Goal: Task Accomplishment & Management: Manage account settings

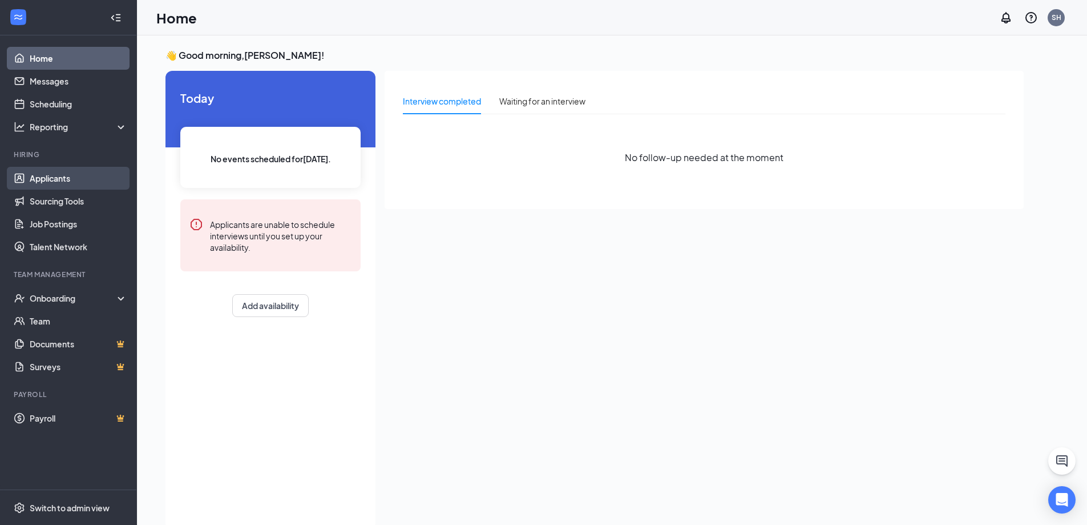
click at [35, 183] on link "Applicants" at bounding box center [79, 178] width 98 height 23
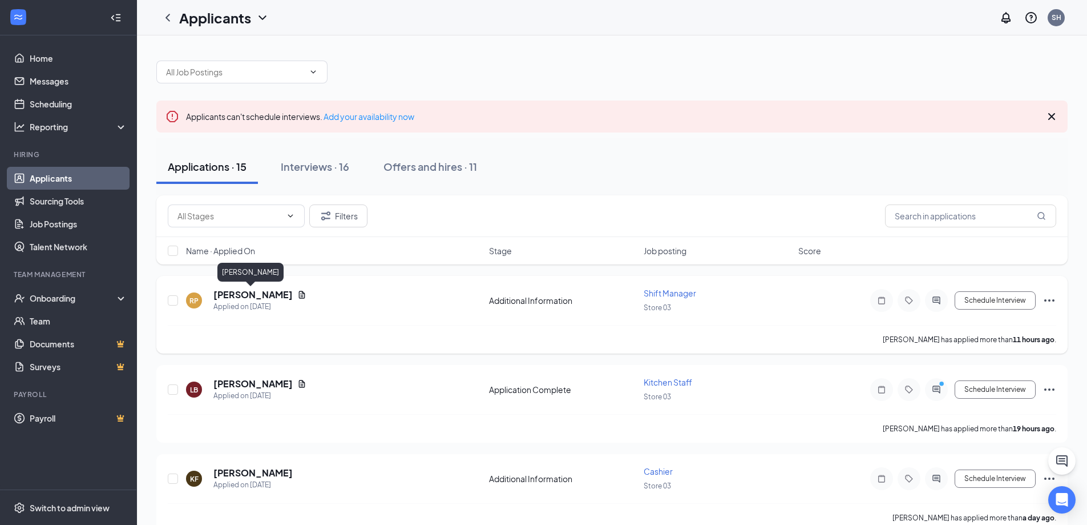
click at [251, 292] on h5 "[PERSON_NAME]" at bounding box center [252, 294] width 79 height 13
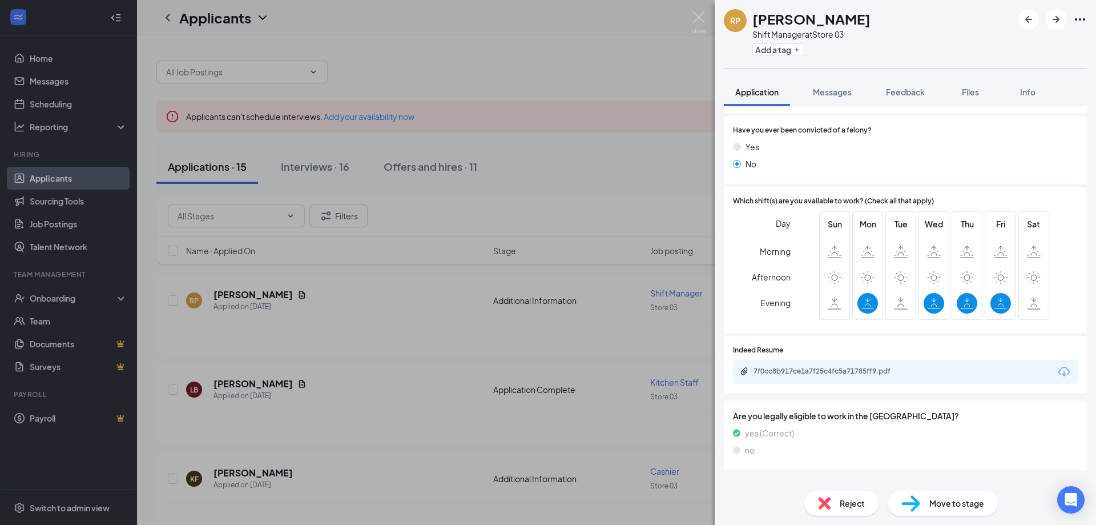
scroll to position [314, 0]
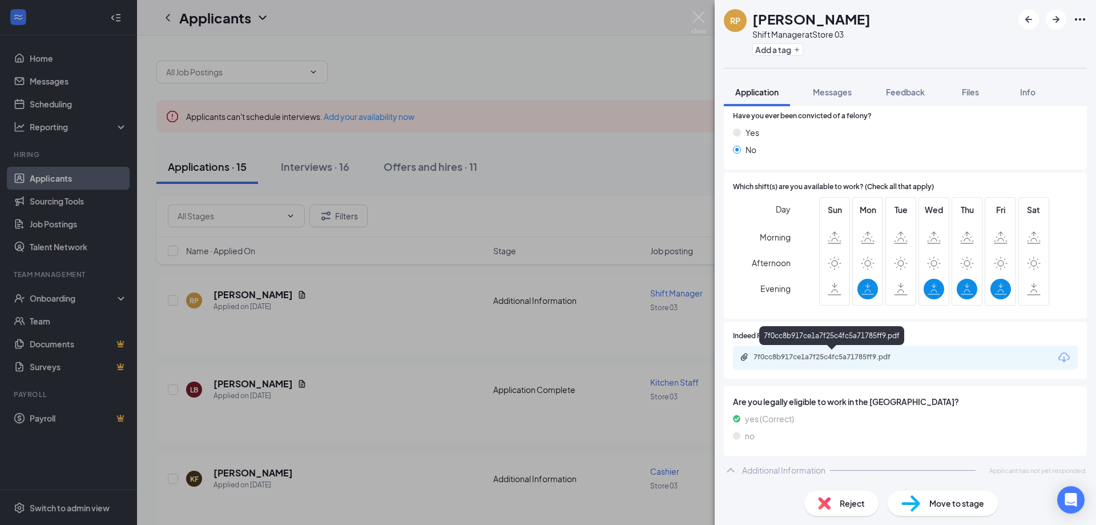
click at [802, 356] on div "7f0cc8b917ce1a7f25c4fc5a71785ff9.pdf" at bounding box center [834, 356] width 160 height 9
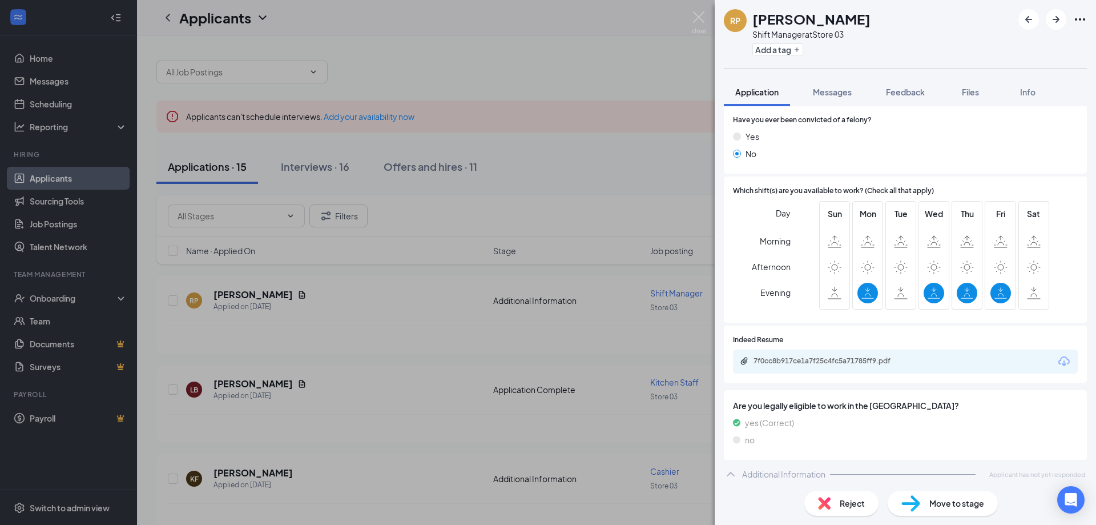
click at [535, 374] on div "RP [PERSON_NAME] Shift Manager at Store 03 Add a tag Application Messages Feedb…" at bounding box center [548, 262] width 1096 height 525
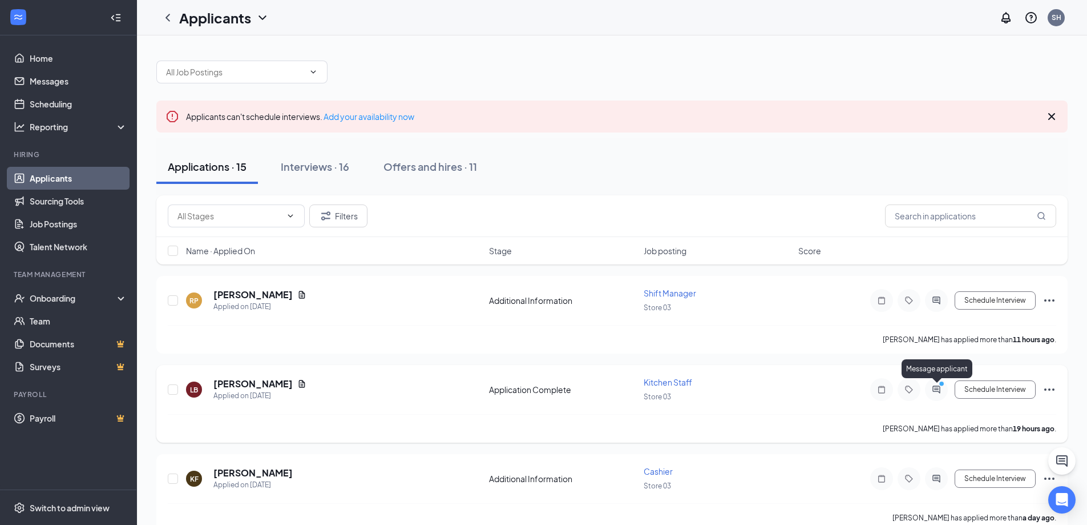
click at [940, 389] on icon "PrimaryDot" at bounding box center [944, 384] width 14 height 9
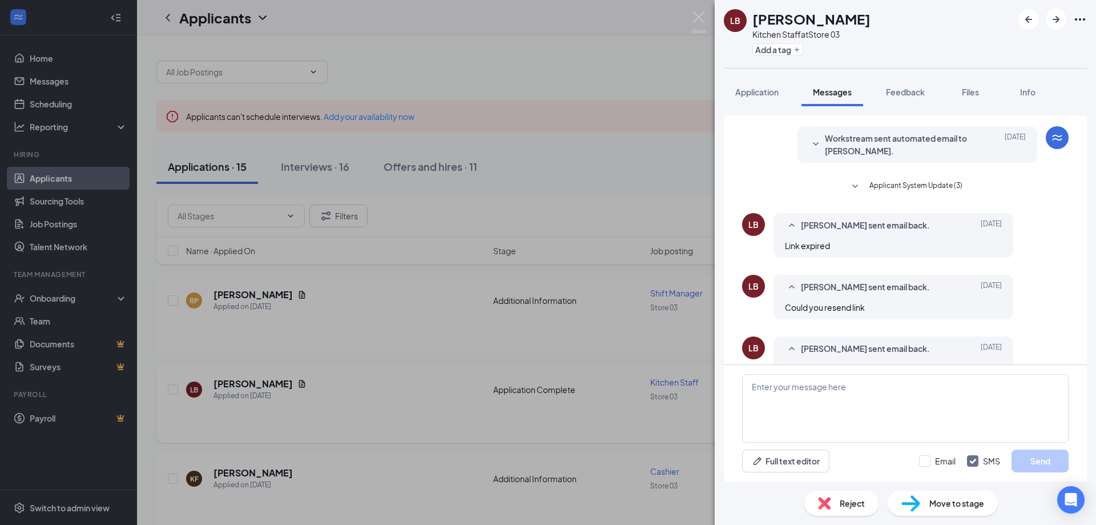
scroll to position [56, 0]
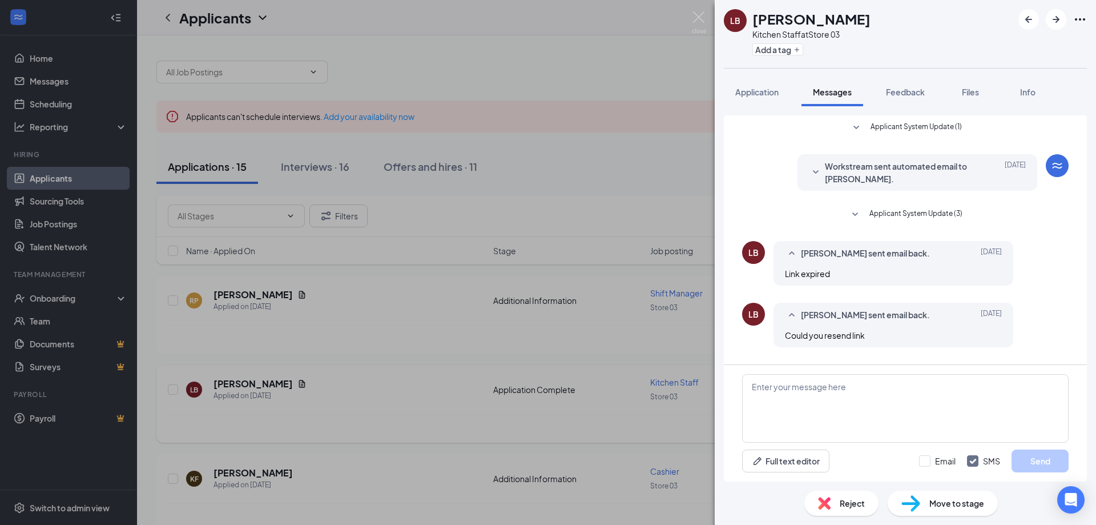
click at [703, 170] on div "LB [PERSON_NAME] Kitchen Staff at Store 03 Add a tag Application Messages Feedb…" at bounding box center [548, 262] width 1096 height 525
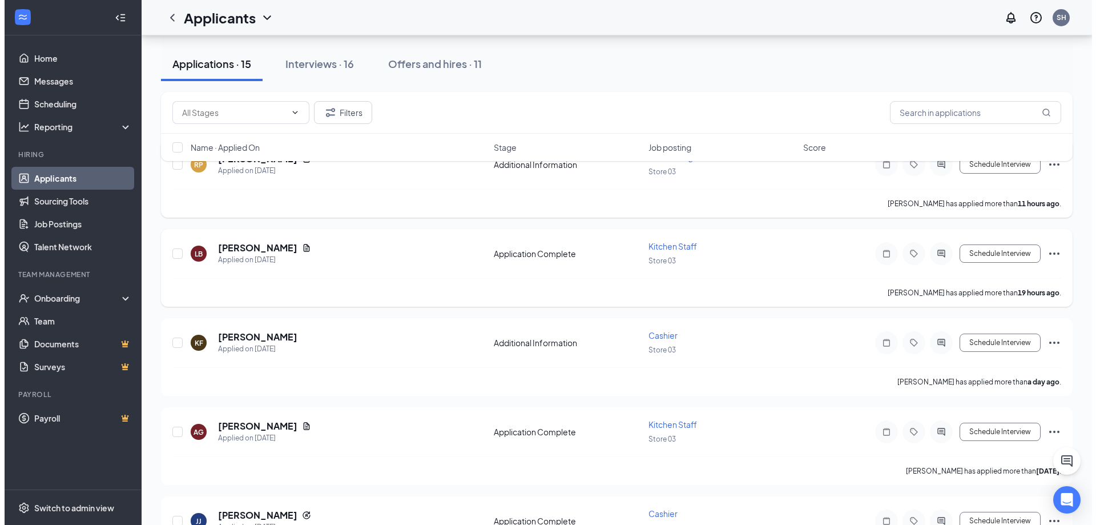
scroll to position [114, 0]
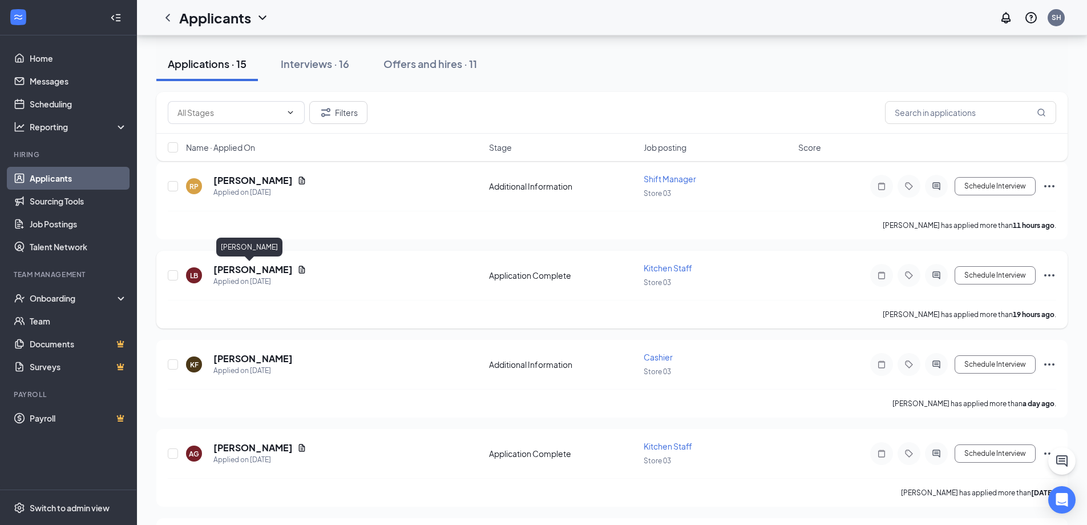
click at [261, 273] on h5 "[PERSON_NAME]" at bounding box center [252, 269] width 79 height 13
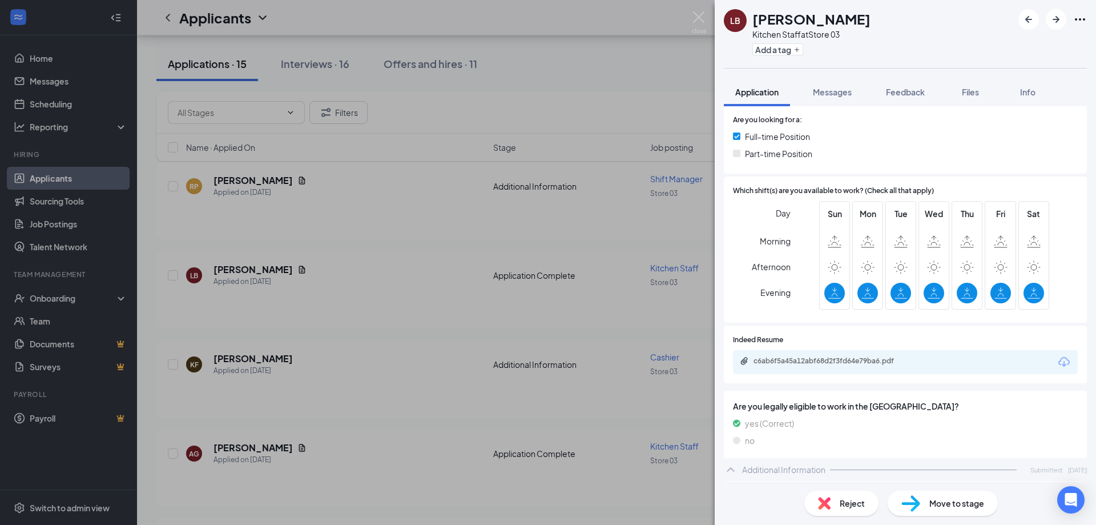
scroll to position [285, 0]
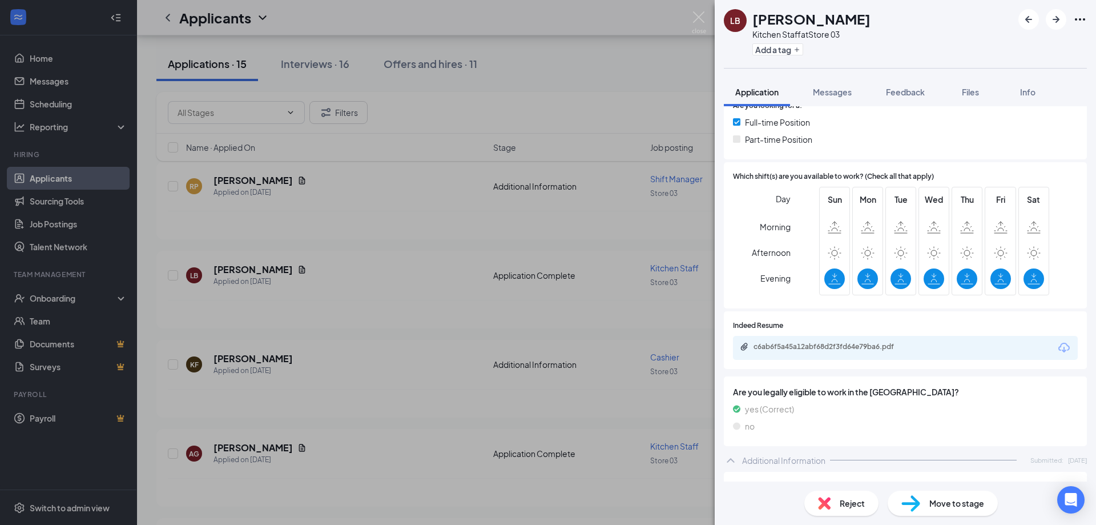
click at [834, 348] on div "c6ab6f5a45a12abf68d2f3fd64e79ba6.pdf" at bounding box center [834, 346] width 160 height 9
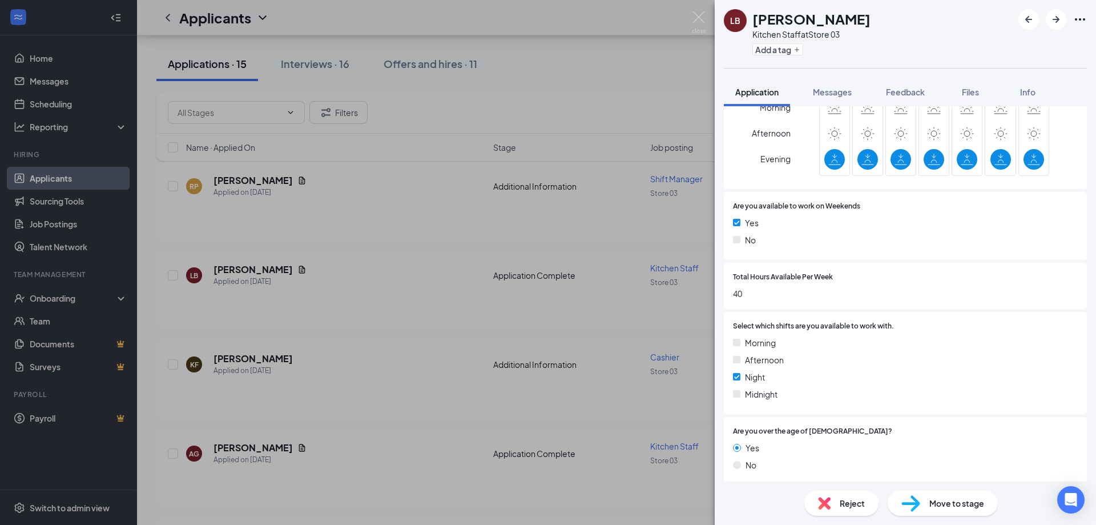
scroll to position [840, 0]
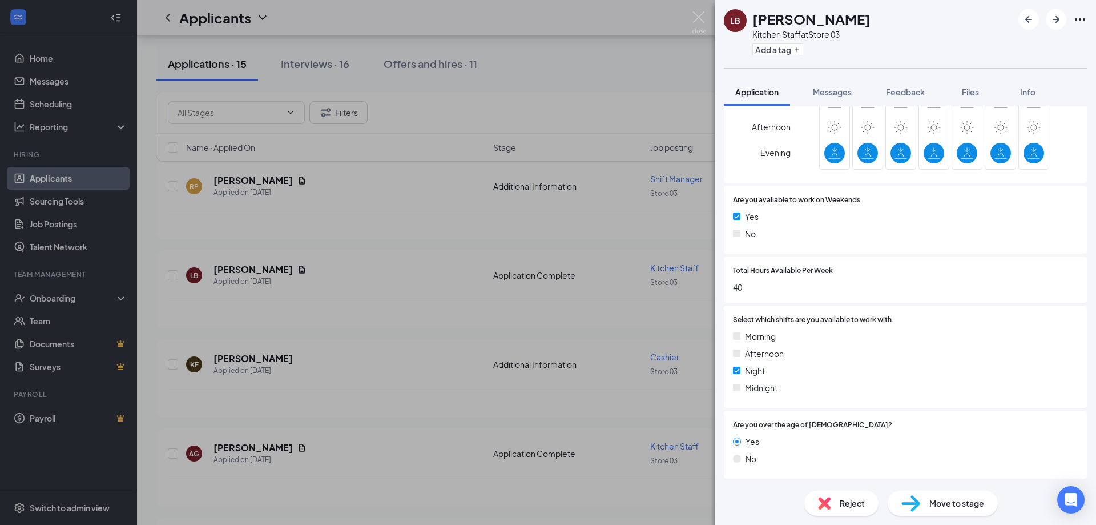
click at [536, 335] on div "LB [PERSON_NAME] Kitchen Staff at Store 03 Add a tag Application Messages Feedb…" at bounding box center [548, 262] width 1096 height 525
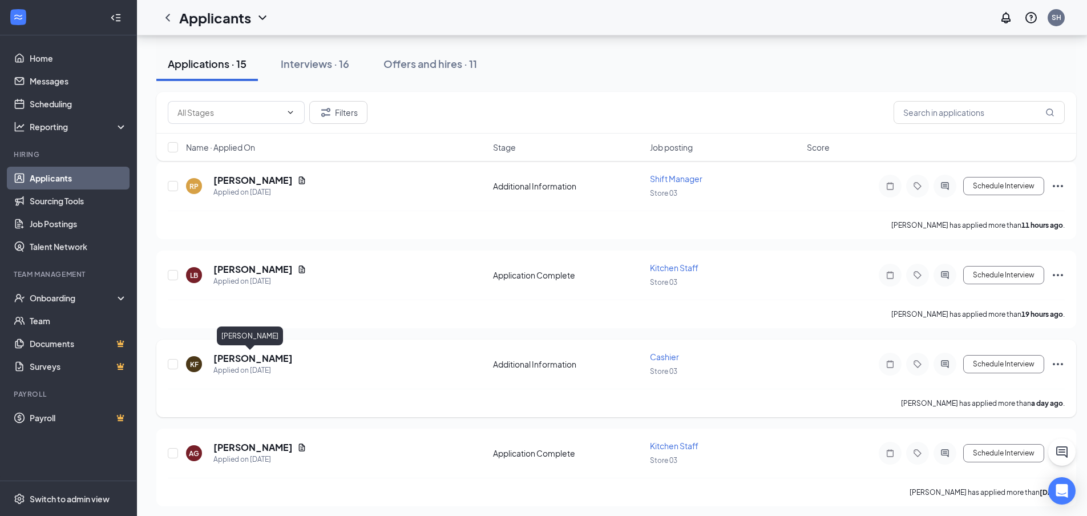
click at [234, 361] on h5 "[PERSON_NAME]" at bounding box center [252, 358] width 79 height 13
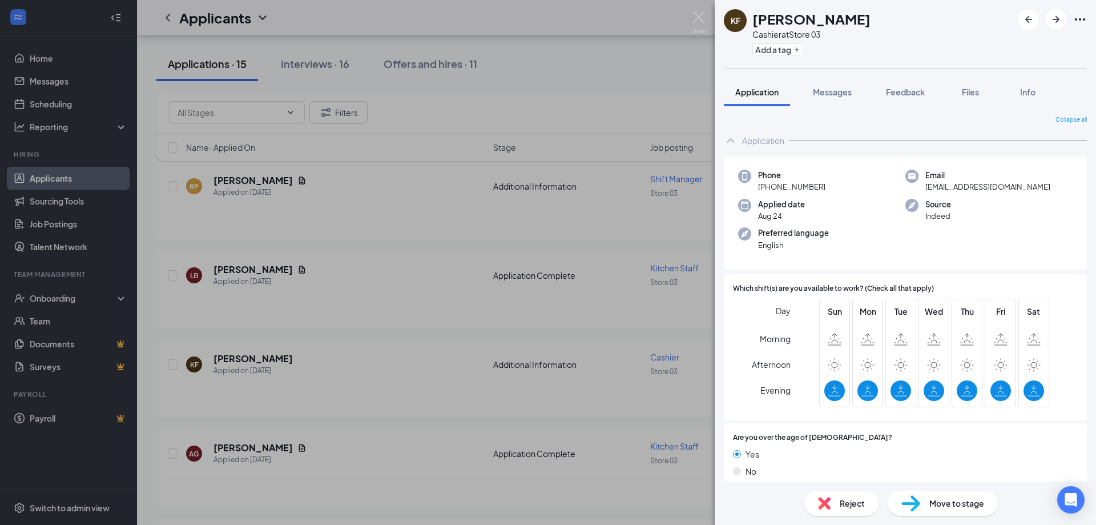
click at [258, 449] on div "KF [PERSON_NAME] Cashier at Store 03 Add a tag Application Messages Feedback Fi…" at bounding box center [548, 262] width 1096 height 525
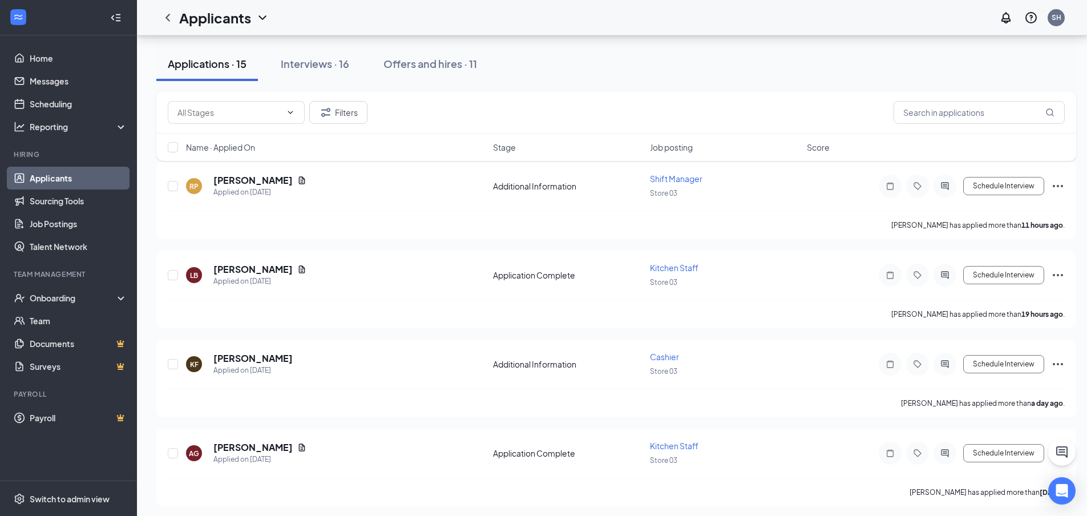
click at [259, 449] on h5 "[PERSON_NAME]" at bounding box center [252, 447] width 79 height 13
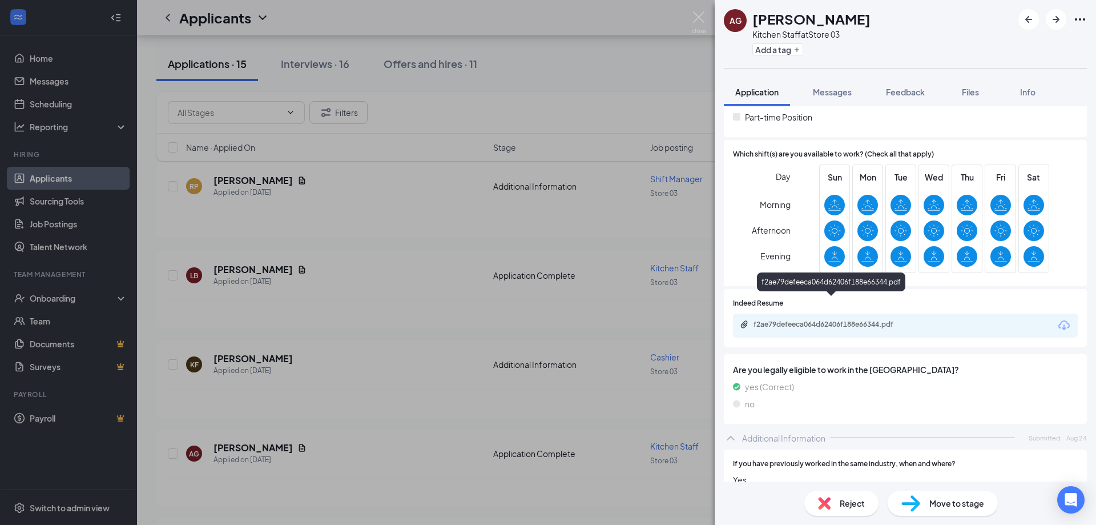
scroll to position [343, 0]
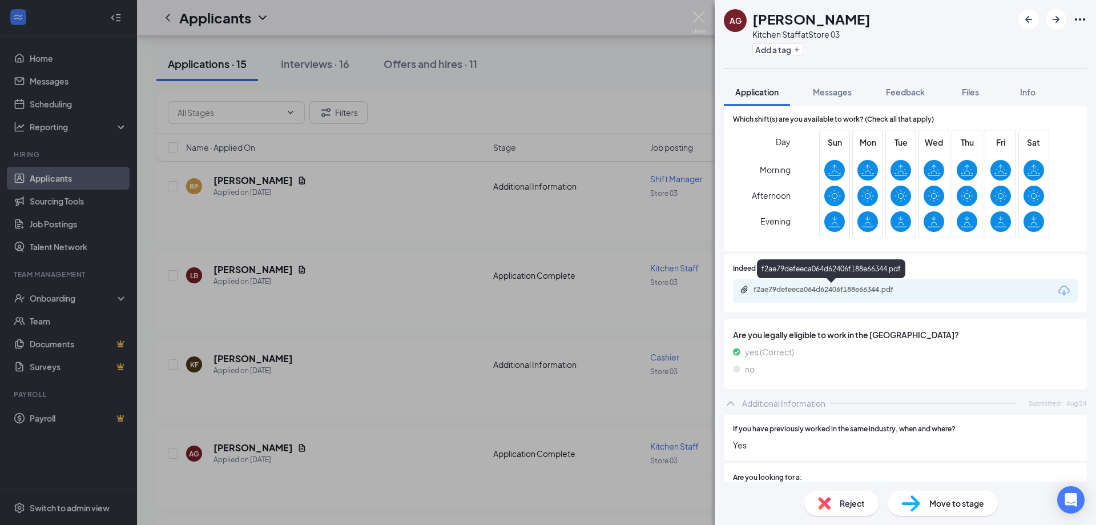
click at [882, 291] on div "f2ae79defeeca064d62406f188e66344.pdf" at bounding box center [834, 289] width 160 height 9
click at [672, 297] on div "AG [PERSON_NAME] Kitchen Staff at Store 03 Add a tag Application Messages Feedb…" at bounding box center [548, 262] width 1096 height 525
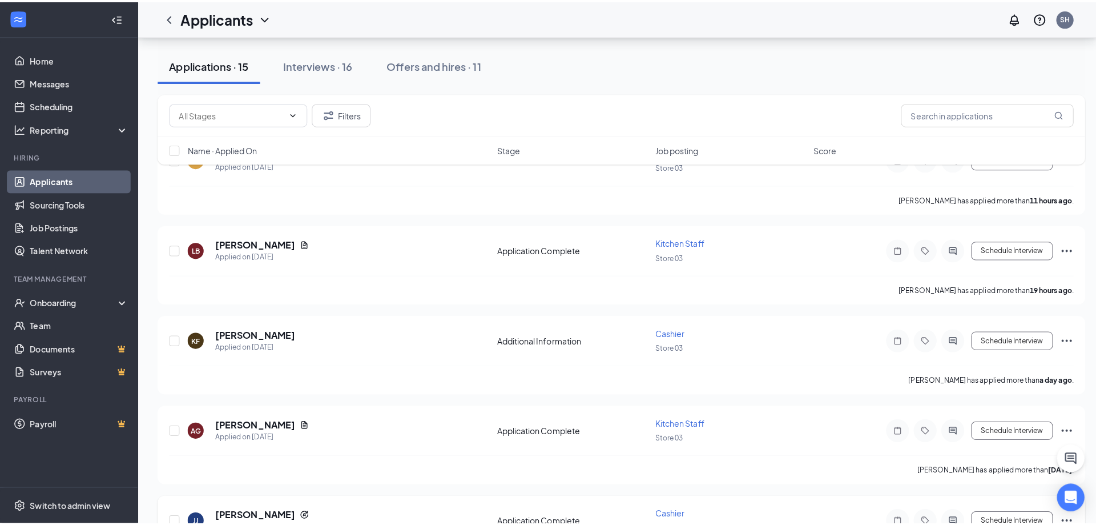
scroll to position [285, 0]
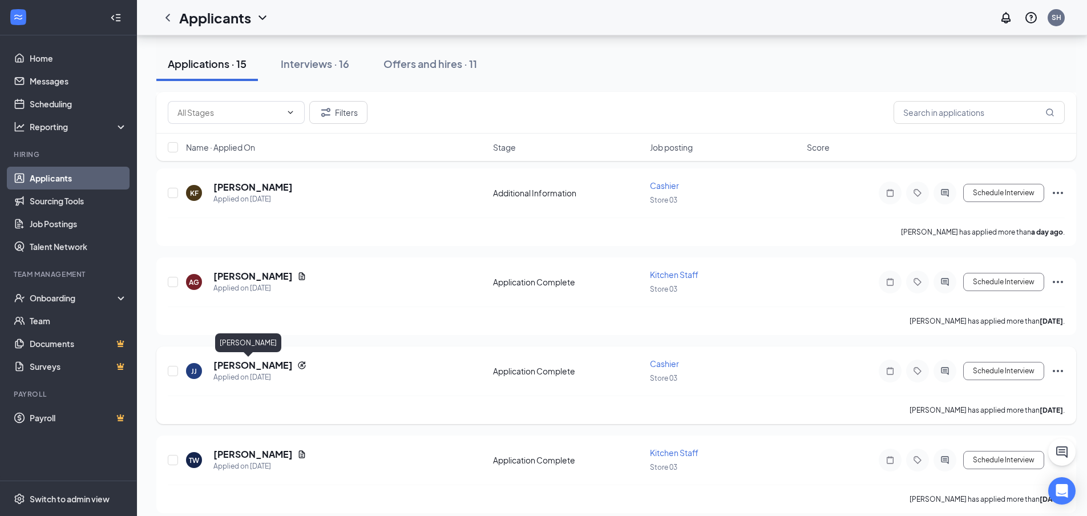
click at [232, 365] on h5 "[PERSON_NAME]" at bounding box center [252, 365] width 79 height 13
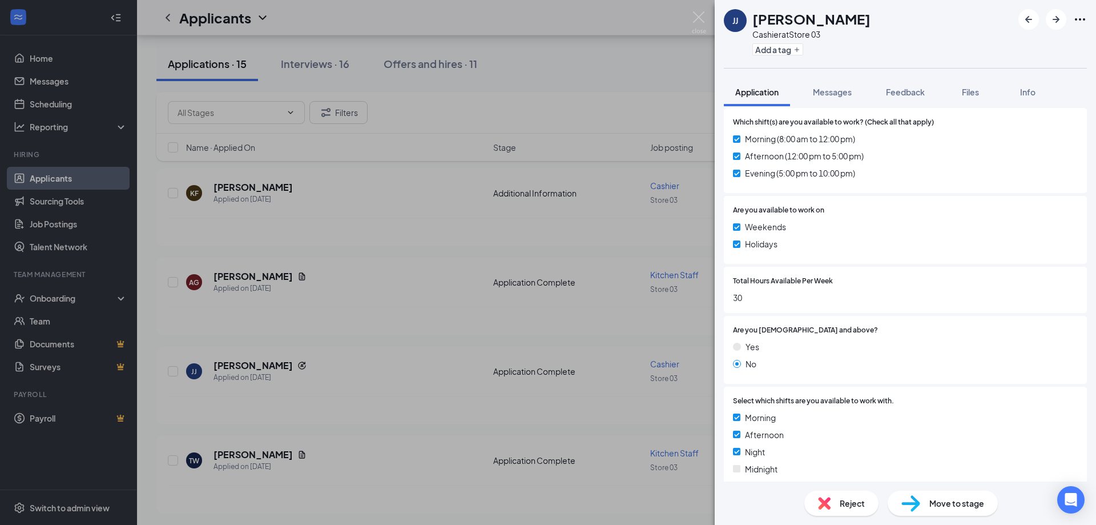
scroll to position [795, 0]
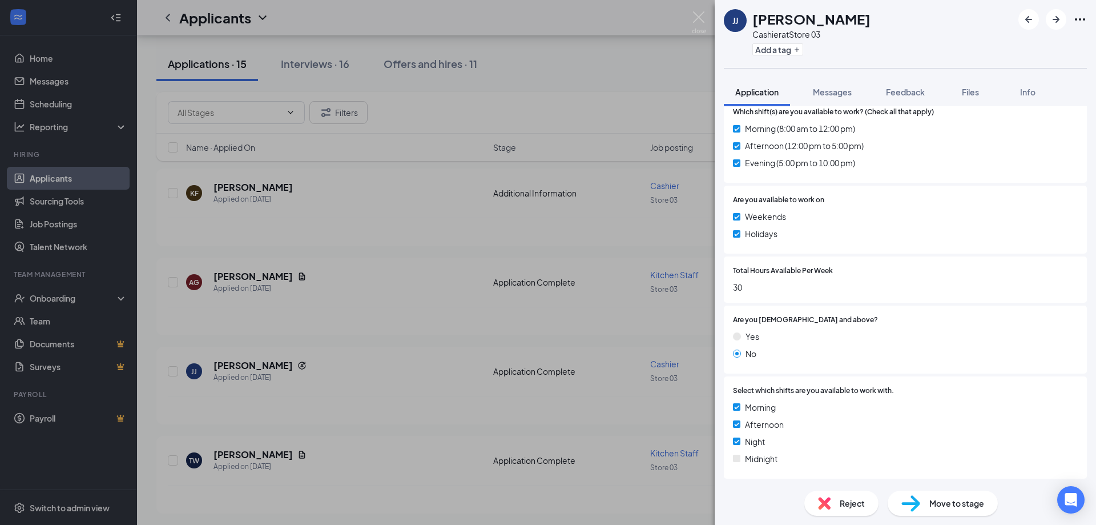
click at [454, 345] on div "[PERSON_NAME] Cashier at Store 03 Add a tag Application Messages Feedback Files…" at bounding box center [548, 262] width 1096 height 525
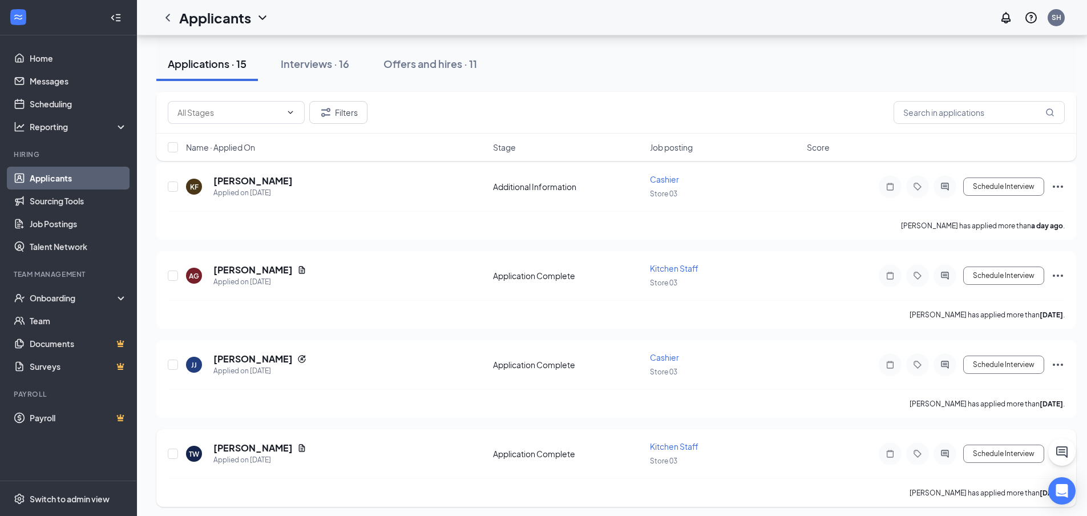
scroll to position [228, 0]
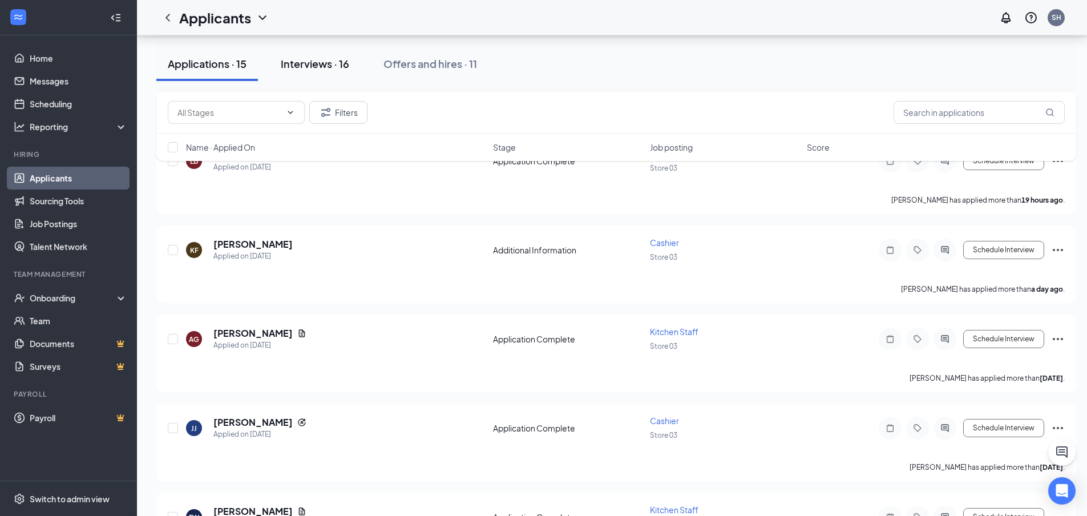
click at [313, 66] on div "Interviews · 16" at bounding box center [315, 64] width 69 height 14
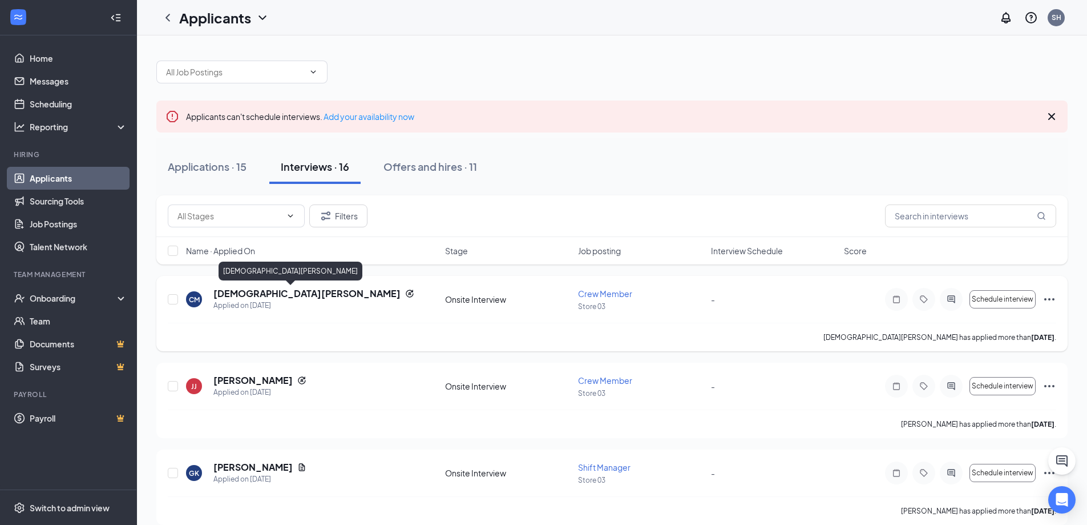
drag, startPoint x: 269, startPoint y: 293, endPoint x: 260, endPoint y: 297, distance: 9.4
click at [268, 293] on h5 "[DEMOGRAPHIC_DATA][PERSON_NAME]" at bounding box center [306, 293] width 187 height 13
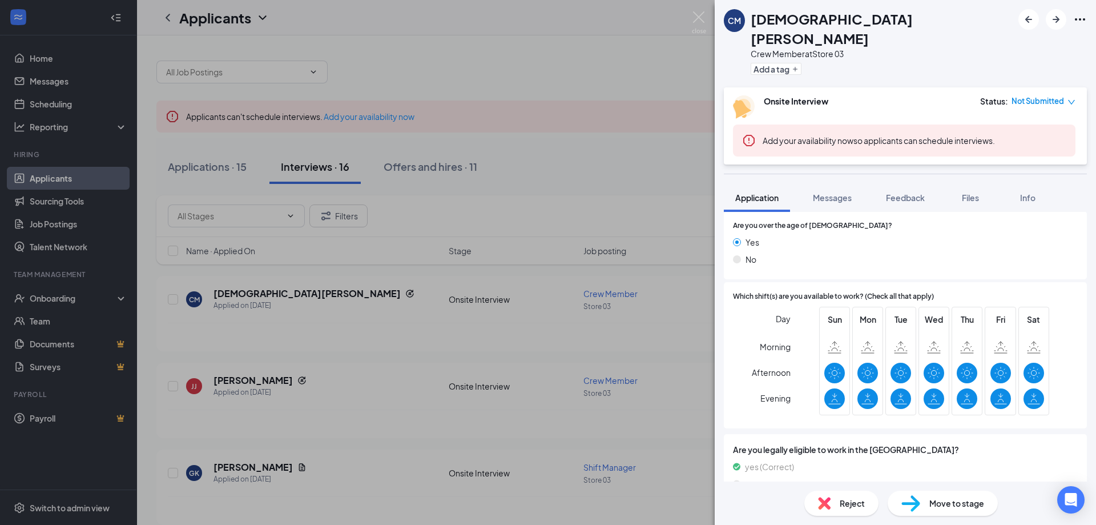
scroll to position [206, 0]
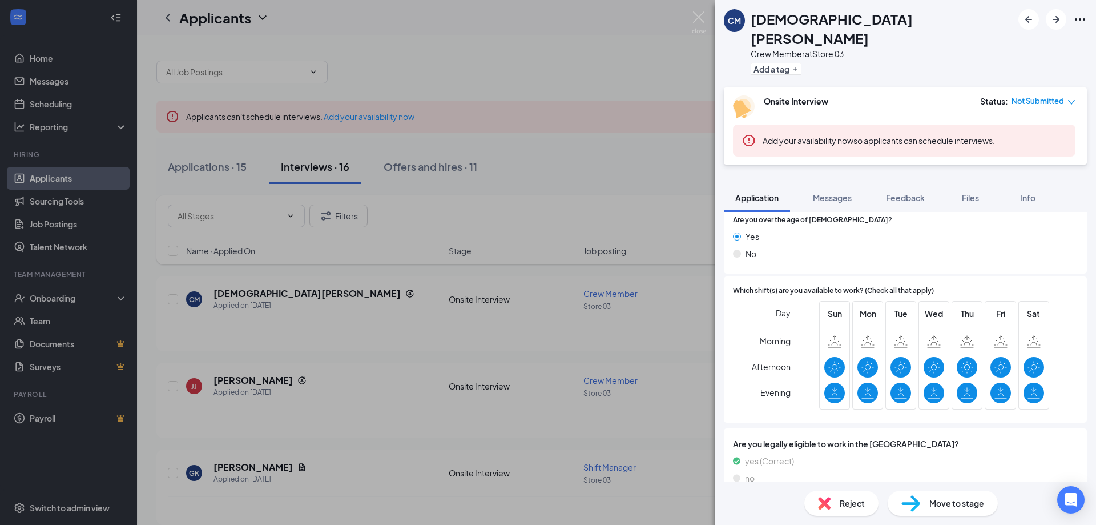
click at [231, 383] on div "CM [PERSON_NAME] Crew Member at Store 03 Add a tag Onsite Interview Status : No…" at bounding box center [548, 262] width 1096 height 525
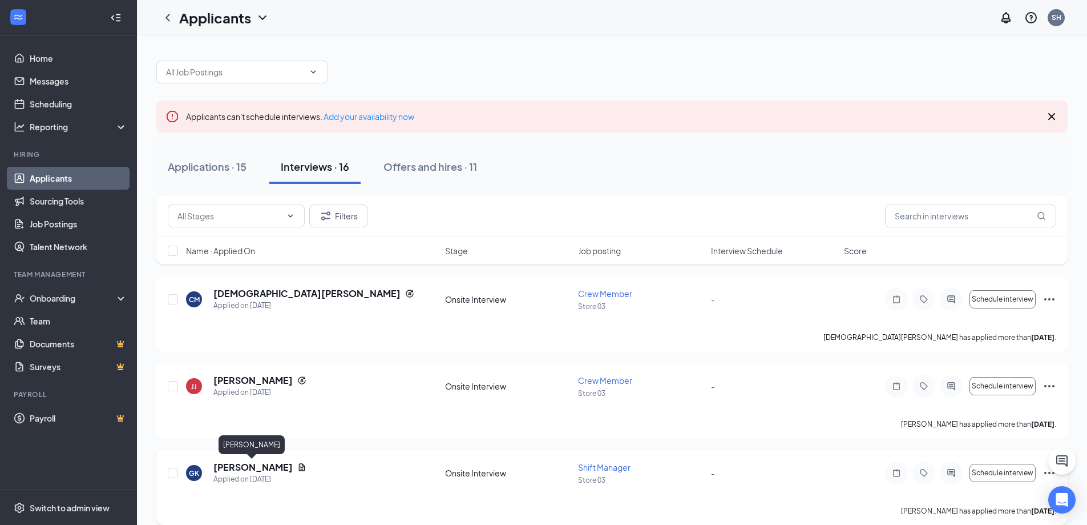
click at [252, 465] on h5 "[PERSON_NAME]" at bounding box center [252, 467] width 79 height 13
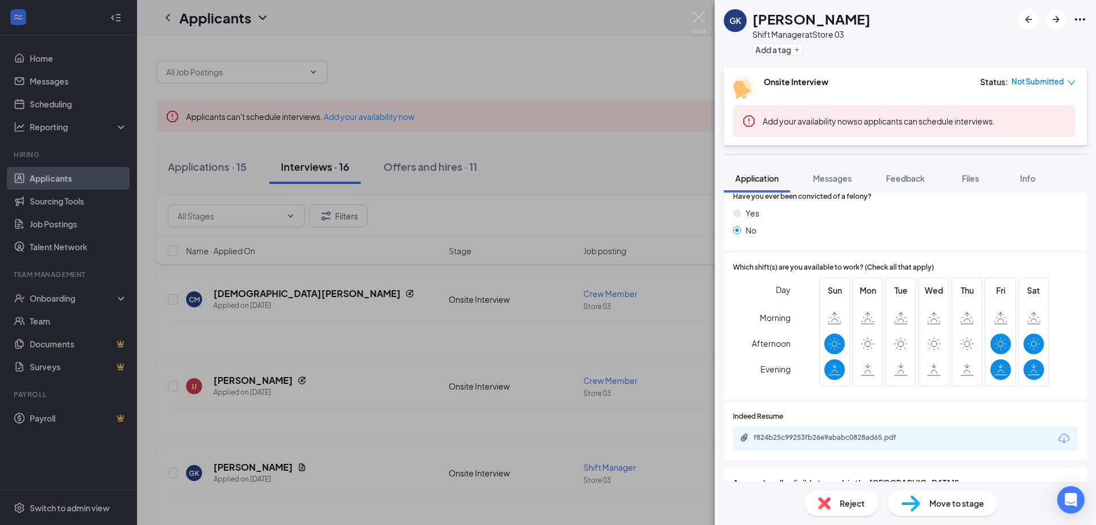
scroll to position [343, 0]
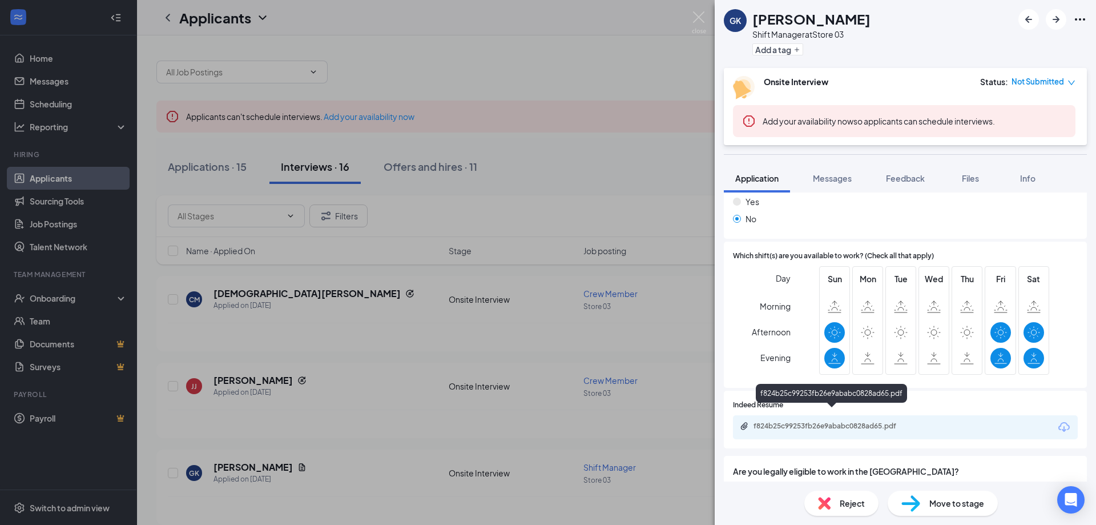
click at [863, 421] on div "f824b25c99253fb26e9ababc0828ad65.pdf" at bounding box center [834, 425] width 160 height 9
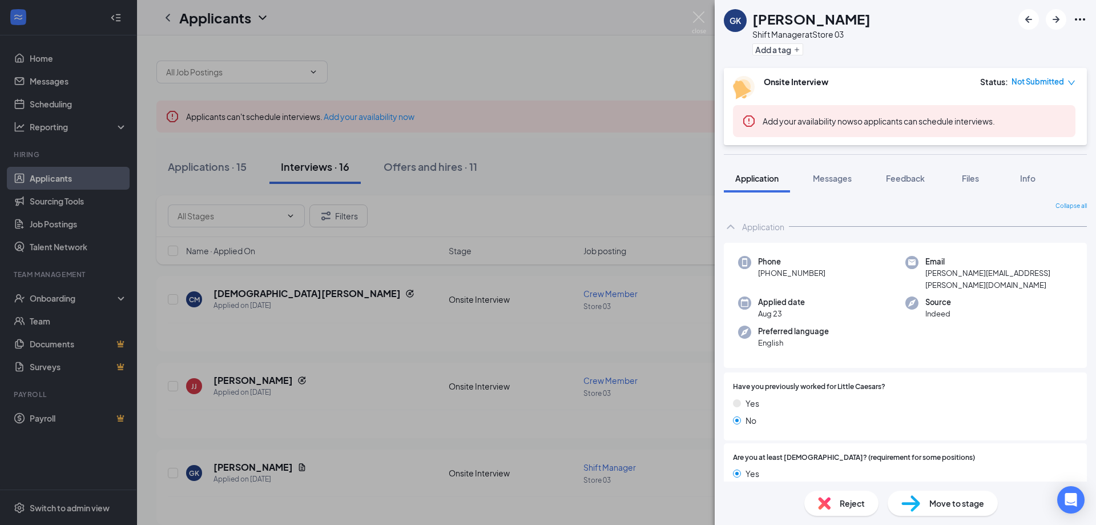
scroll to position [343, 0]
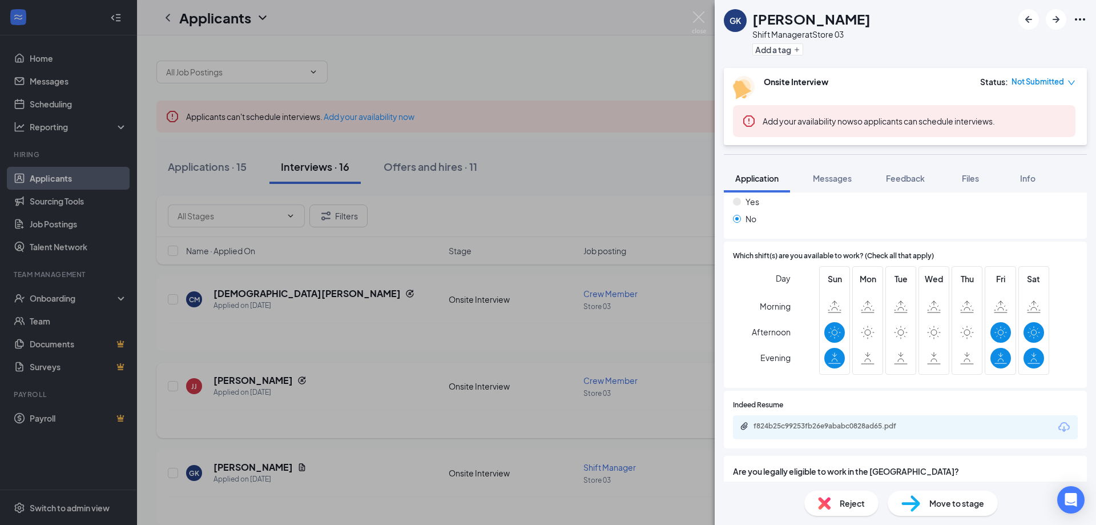
drag, startPoint x: 364, startPoint y: 325, endPoint x: 324, endPoint y: 431, distance: 112.7
click at [360, 332] on div "GK Gabriel Kitchens Shift Manager at Store 03 Add a tag Onsite Interview Status…" at bounding box center [548, 262] width 1096 height 525
